Goal: Information Seeking & Learning: Learn about a topic

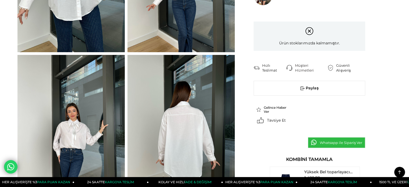
scroll to position [162, 0]
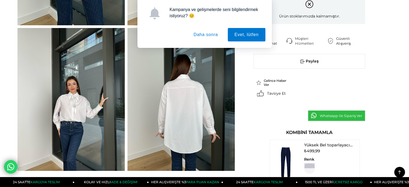
click at [201, 33] on button "Daha sonra" at bounding box center [206, 34] width 38 height 13
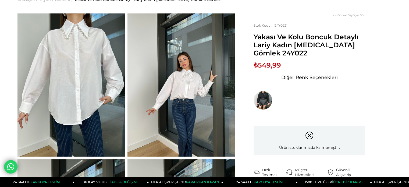
scroll to position [0, 0]
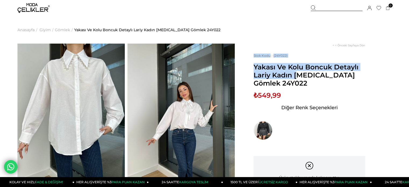
drag, startPoint x: 253, startPoint y: 68, endPoint x: 363, endPoint y: 79, distance: 110.4
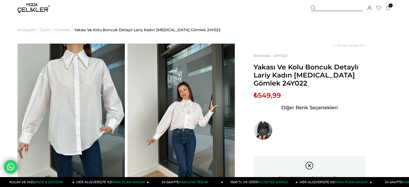
click at [363, 79] on span "Yakası Ve Kolu Boncuk Detaylı Lariy Kadın Beyaz Gömlek 24Y022" at bounding box center [310, 75] width 112 height 24
drag, startPoint x: 352, startPoint y: 76, endPoint x: 254, endPoint y: 71, distance: 97.6
click at [254, 71] on span "Yakası Ve Kolu Boncuk Detaylı Lariy Kadın Beyaz Gömlek 24Y022" at bounding box center [310, 75] width 112 height 24
copy span "Yakası Ve Kolu Boncuk Detaylı Lariy Kadın Beyaz Gömlek"
click at [265, 136] on img at bounding box center [263, 130] width 19 height 19
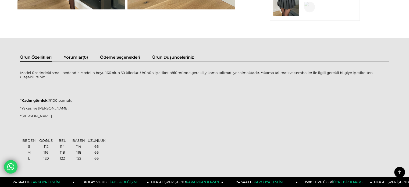
scroll to position [188, 0]
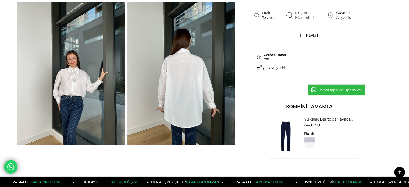
scroll to position [188, 0]
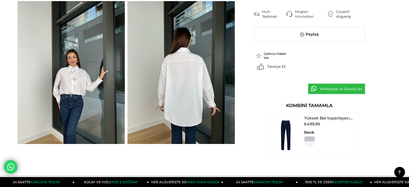
click at [275, 54] on span "Gelince Haber Ver" at bounding box center [276, 56] width 24 height 8
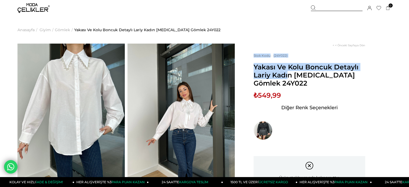
drag, startPoint x: 251, startPoint y: 64, endPoint x: 339, endPoint y: 70, distance: 88.8
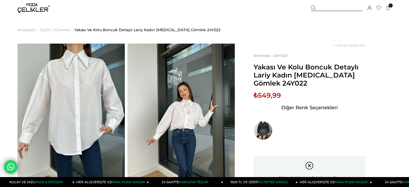
click at [348, 78] on span "Yakası Ve Kolu Boncuk Detaylı Lariy Kadın Beyaz Gömlek 24Y022" at bounding box center [310, 75] width 112 height 24
drag, startPoint x: 347, startPoint y: 78, endPoint x: 254, endPoint y: 68, distance: 93.1
click at [254, 68] on span "Yakası Ve Kolu Boncuk Detaylı Lariy Kadın Beyaz Gömlek 24Y022" at bounding box center [310, 75] width 112 height 24
click at [330, 75] on span "Yakası Ve Kolu Boncuk Detaylı Lariy Kadın [MEDICAL_DATA] Gömlek 24Y022" at bounding box center [310, 75] width 112 height 24
drag, startPoint x: 253, startPoint y: 66, endPoint x: 344, endPoint y: 73, distance: 91.6
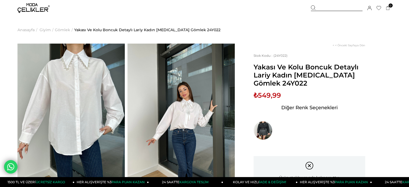
click at [352, 71] on span "Yakası Ve Kolu Boncuk Detaylı Lariy Kadın Beyaz Gömlek 24Y022" at bounding box center [310, 75] width 112 height 24
drag, startPoint x: 349, startPoint y: 76, endPoint x: 255, endPoint y: 68, distance: 94.1
click at [255, 68] on span "Yakası Ve Kolu Boncuk Detaylı Lariy Kadın Beyaz Gömlek 24Y022" at bounding box center [310, 75] width 112 height 24
copy span "Yakası Ve Kolu Boncuk Detaylı Lariy Kadın Beyaz Gömlek"
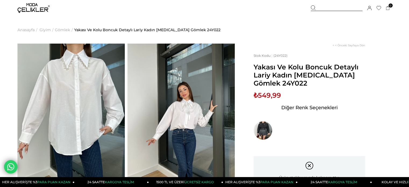
click at [60, 30] on span "Gömlek" at bounding box center [62, 29] width 15 height 27
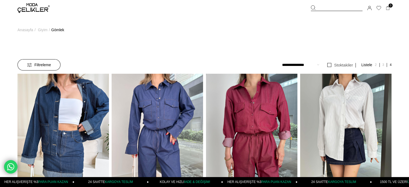
scroll to position [1546, 0]
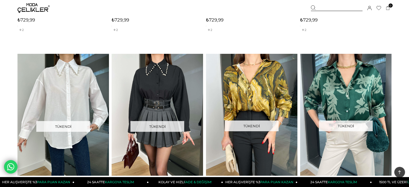
click at [36, 10] on link "Heilo Kadın Beyaz Basic Saten Gömlek 24k356" at bounding box center [63, 12] width 92 height 5
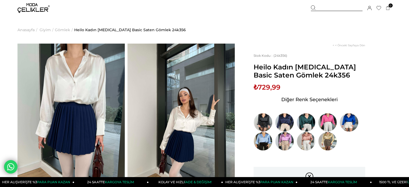
click at [31, 9] on img at bounding box center [33, 8] width 32 height 10
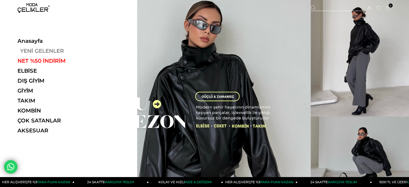
click at [33, 49] on link "YENİ GELENLER" at bounding box center [54, 51] width 74 height 6
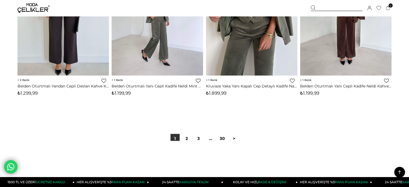
scroll to position [3284, 0]
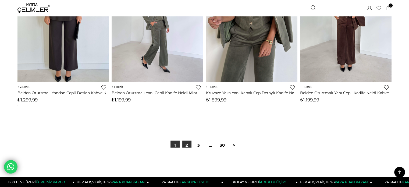
click at [189, 145] on link "2" at bounding box center [186, 145] width 9 height 9
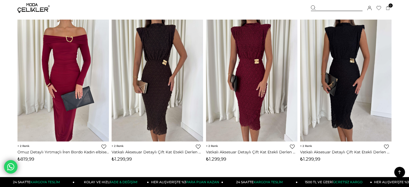
scroll to position [1721, 0]
